Goal: Task Accomplishment & Management: Use online tool/utility

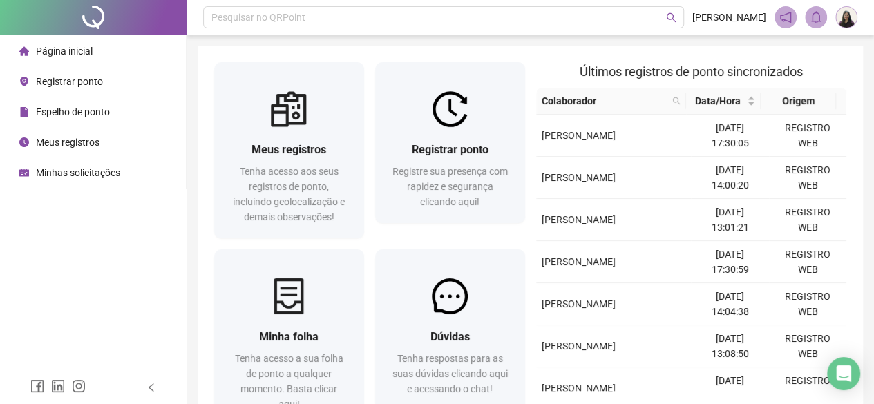
click at [75, 86] on span "Registrar ponto" at bounding box center [69, 81] width 67 height 11
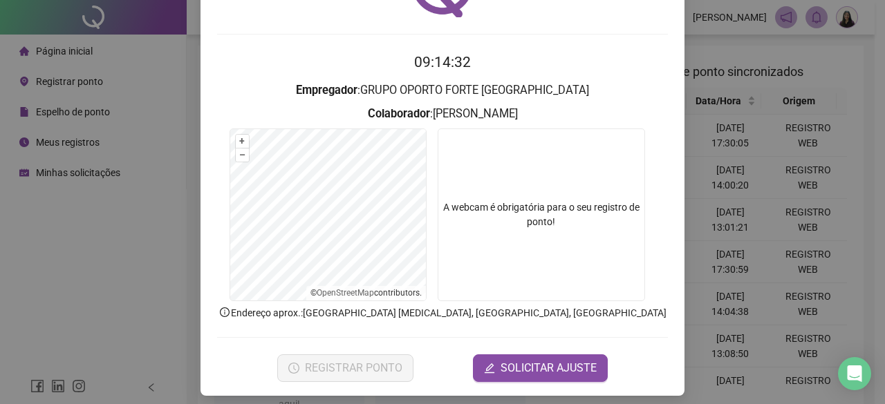
scroll to position [104, 0]
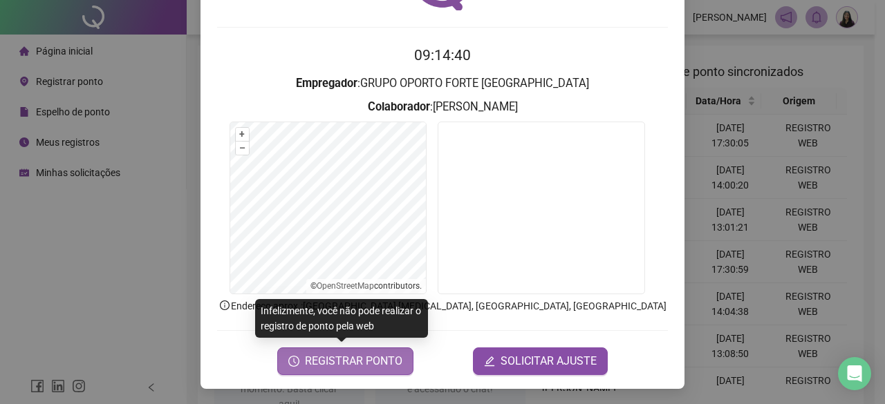
click at [346, 367] on span "REGISTRAR PONTO" at bounding box center [353, 361] width 97 height 17
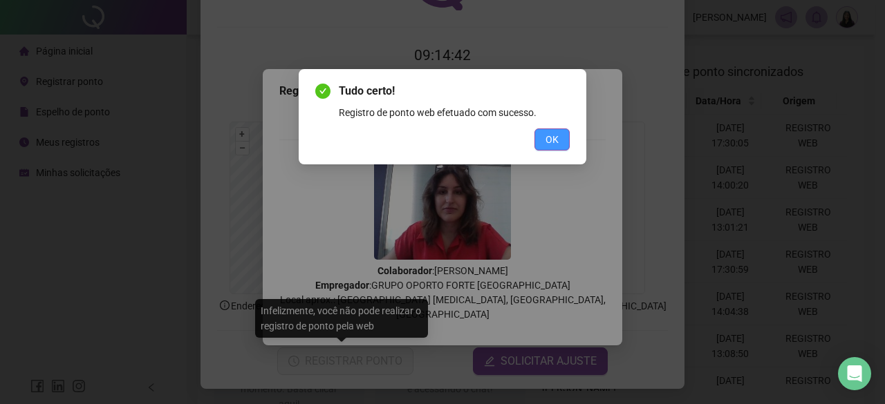
click at [559, 137] on button "OK" at bounding box center [551, 140] width 35 height 22
